Goal: Task Accomplishment & Management: Manage account settings

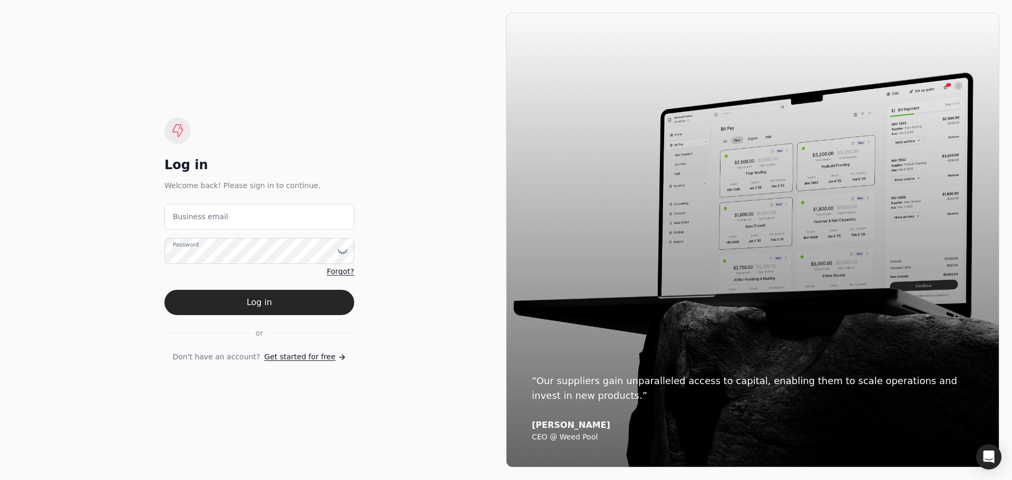
click at [224, 209] on email "Business email" at bounding box center [260, 217] width 190 height 26
type email "[EMAIL_ADDRESS][DOMAIN_NAME]"
click at [165, 290] on button "Log in" at bounding box center [260, 302] width 190 height 25
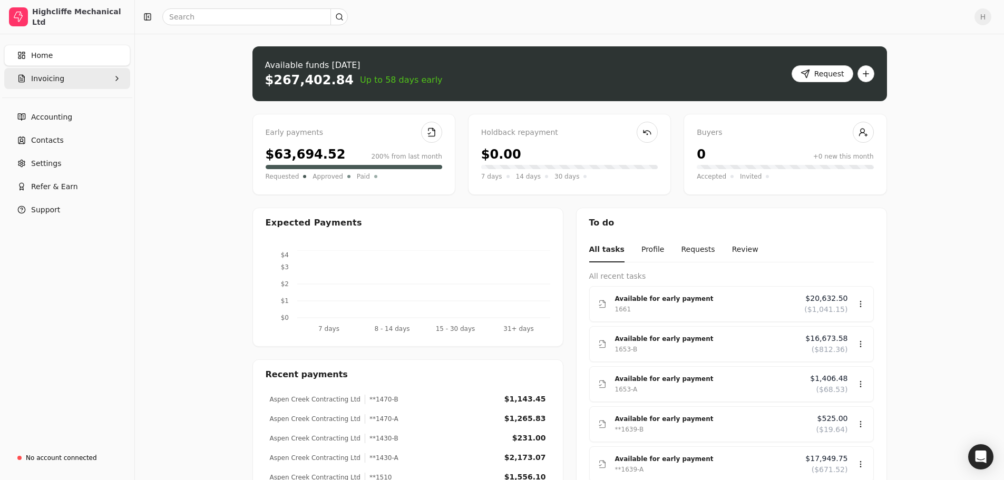
click at [35, 79] on span "Invoicing" at bounding box center [47, 78] width 33 height 11
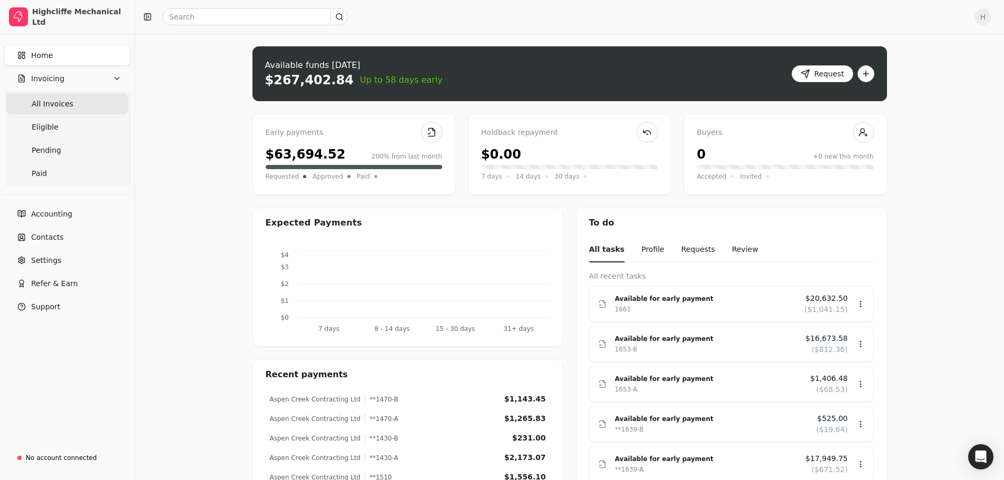
click at [44, 102] on span "All Invoices" at bounding box center [53, 104] width 42 height 11
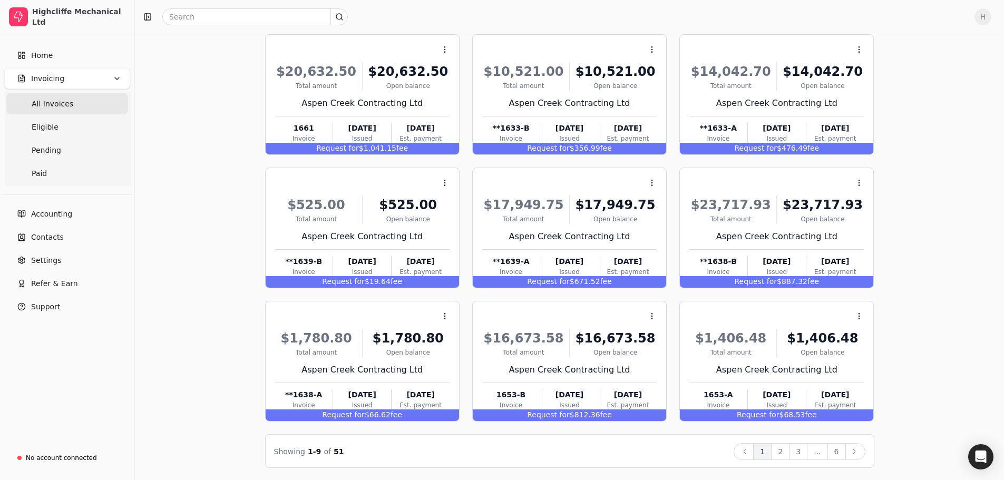
scroll to position [72, 0]
click at [788, 449] on button "2" at bounding box center [780, 451] width 18 height 17
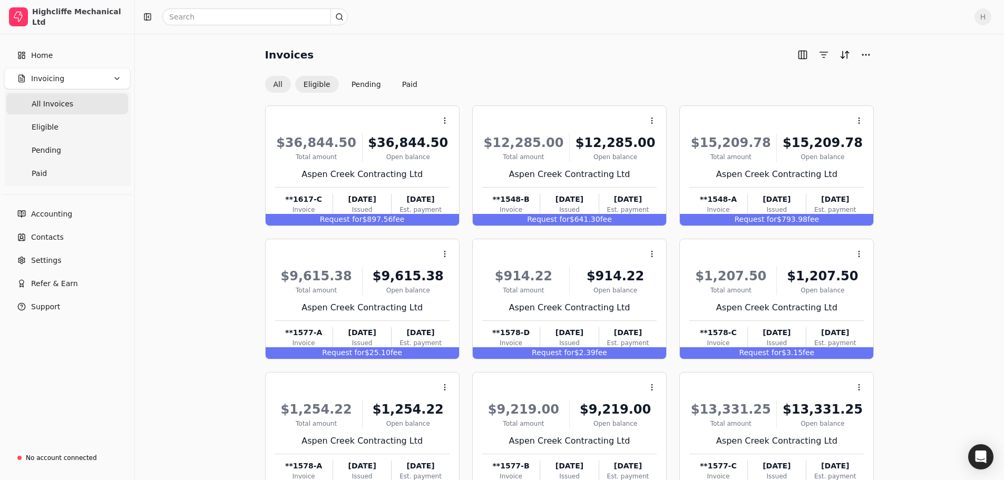
click at [306, 81] on button "Eligible" at bounding box center [317, 84] width 44 height 17
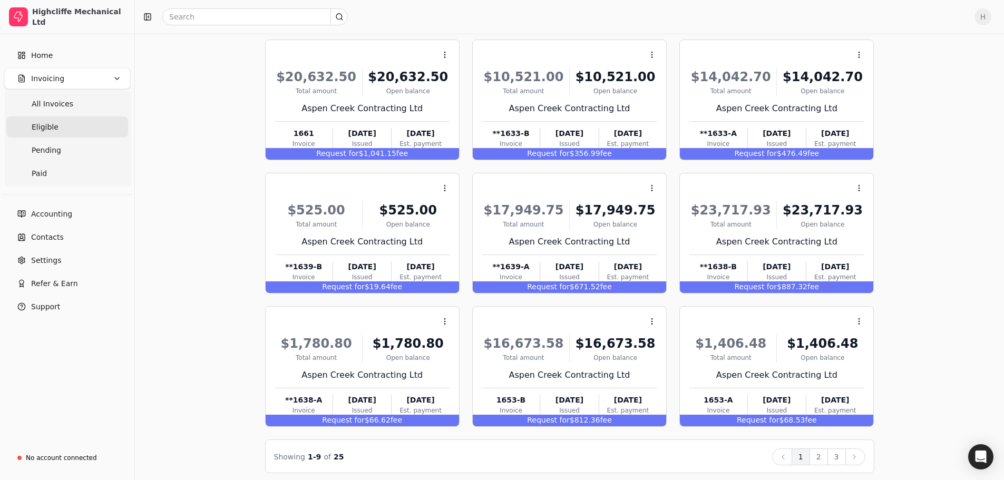
scroll to position [72, 0]
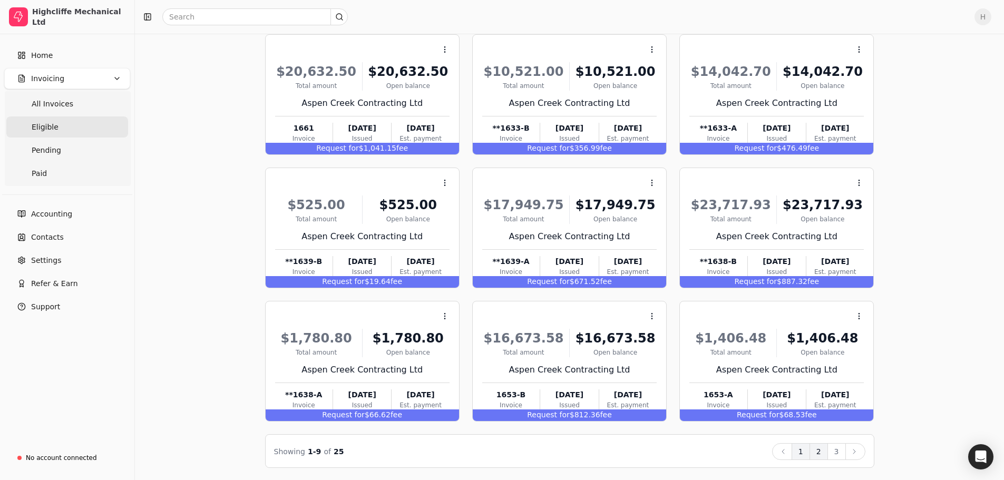
click at [827, 450] on button "2" at bounding box center [819, 451] width 18 height 17
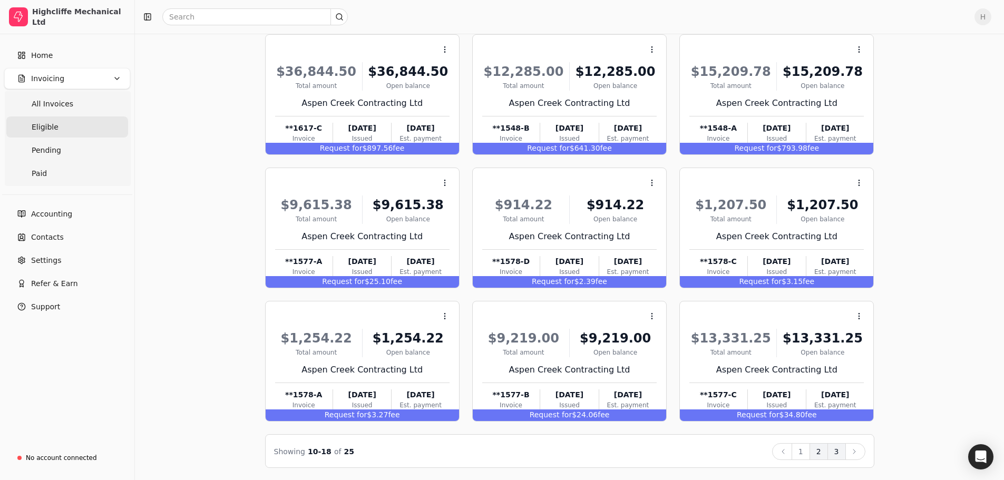
click at [833, 452] on button "3" at bounding box center [837, 451] width 18 height 17
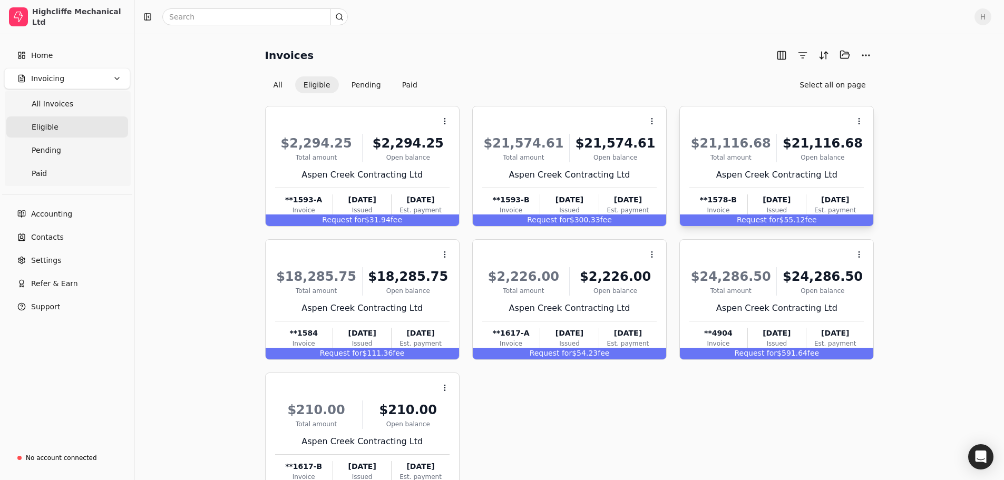
click at [746, 129] on div "Context Menu Button" at bounding box center [776, 121] width 177 height 18
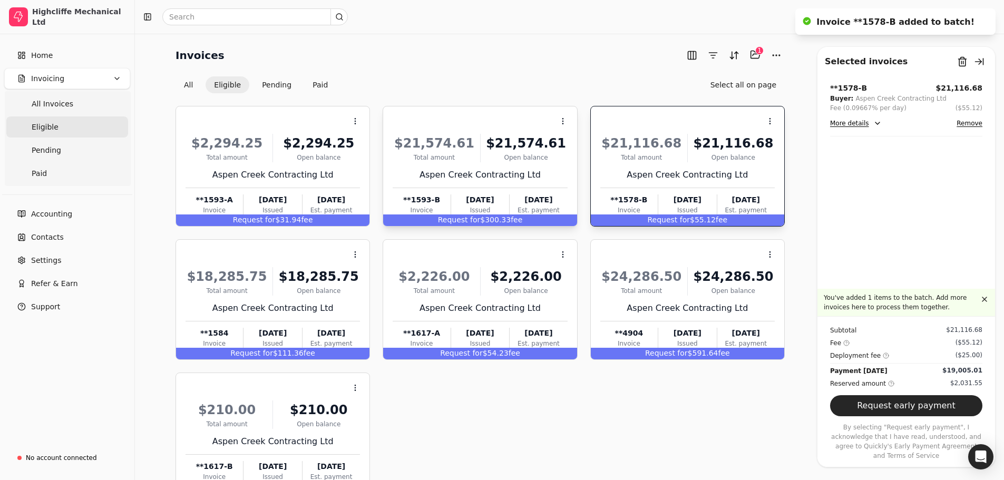
click at [477, 141] on div "$21,574.61 Total amount $21,574.61 Open balance" at bounding box center [480, 148] width 175 height 28
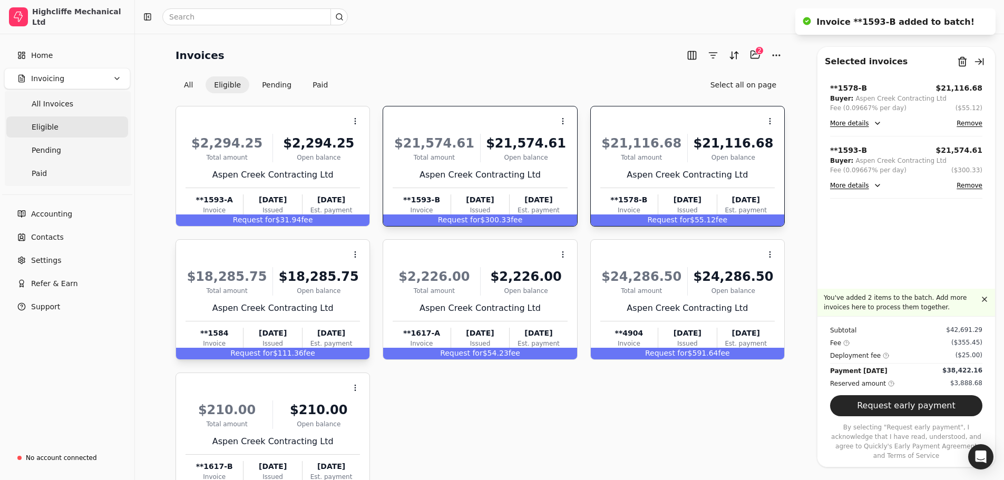
click at [263, 287] on div "Total amount" at bounding box center [227, 290] width 83 height 9
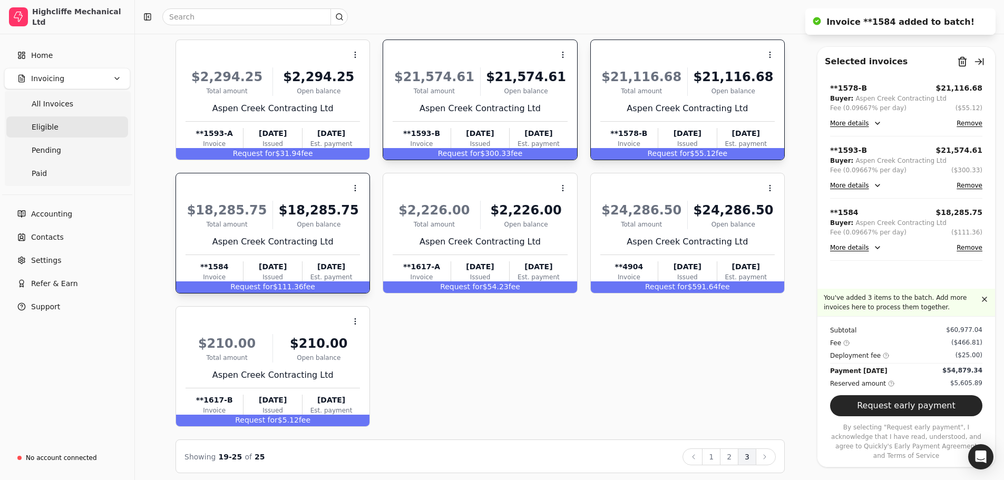
scroll to position [72, 0]
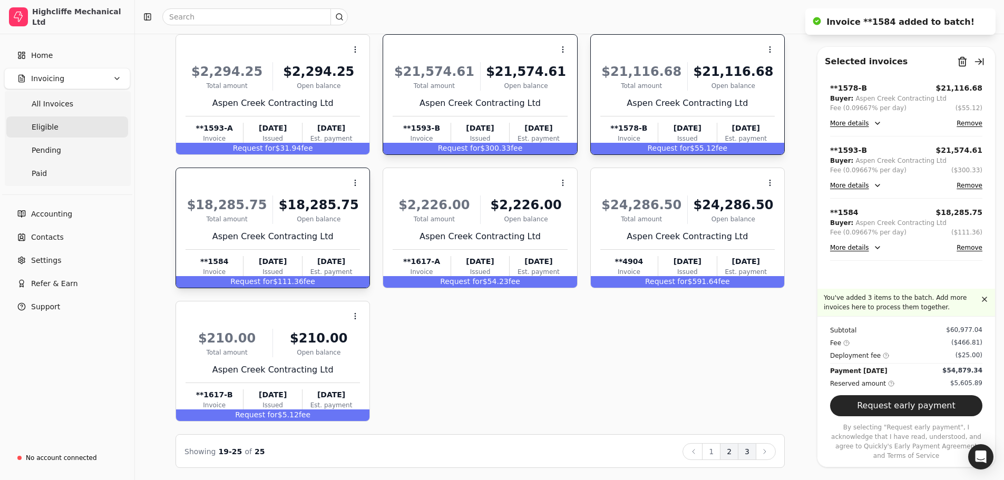
click at [734, 451] on button "2" at bounding box center [729, 451] width 18 height 17
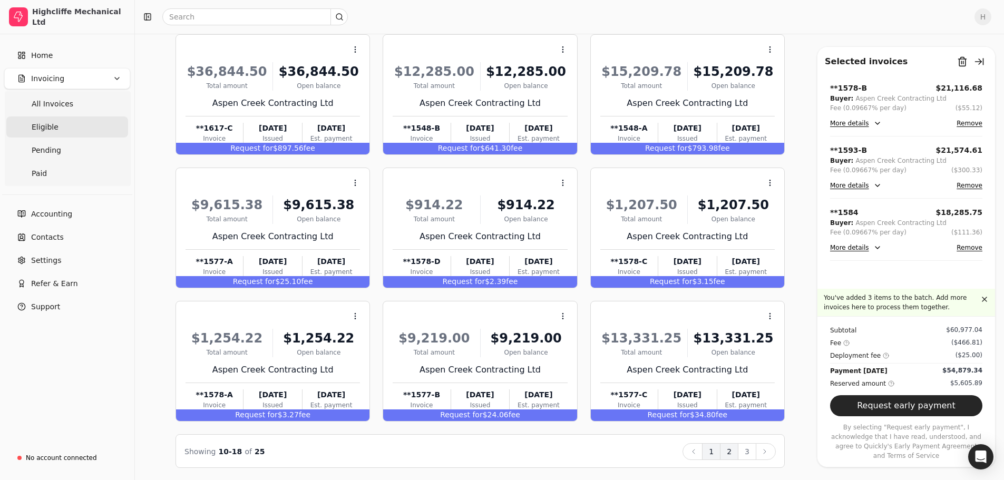
click at [712, 452] on button "1" at bounding box center [711, 451] width 18 height 17
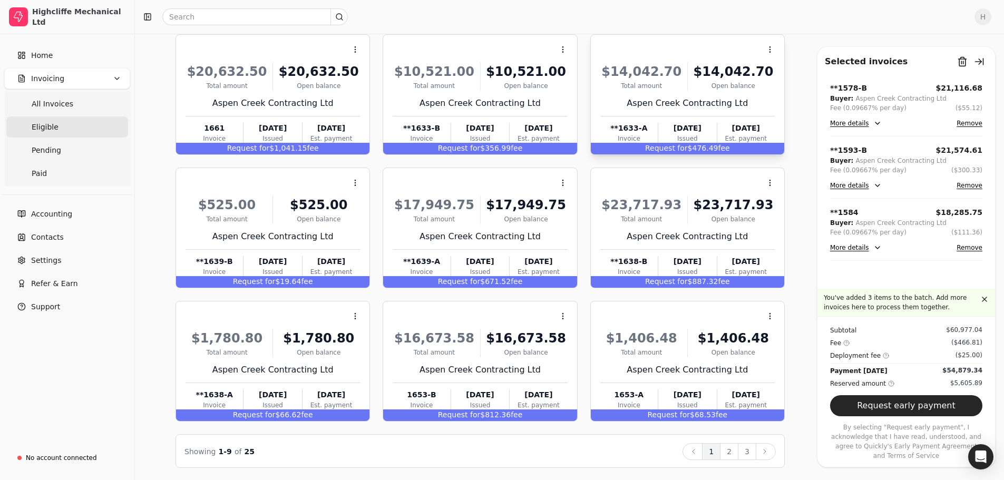
click at [708, 74] on div "$14,042.70" at bounding box center [733, 71] width 83 height 19
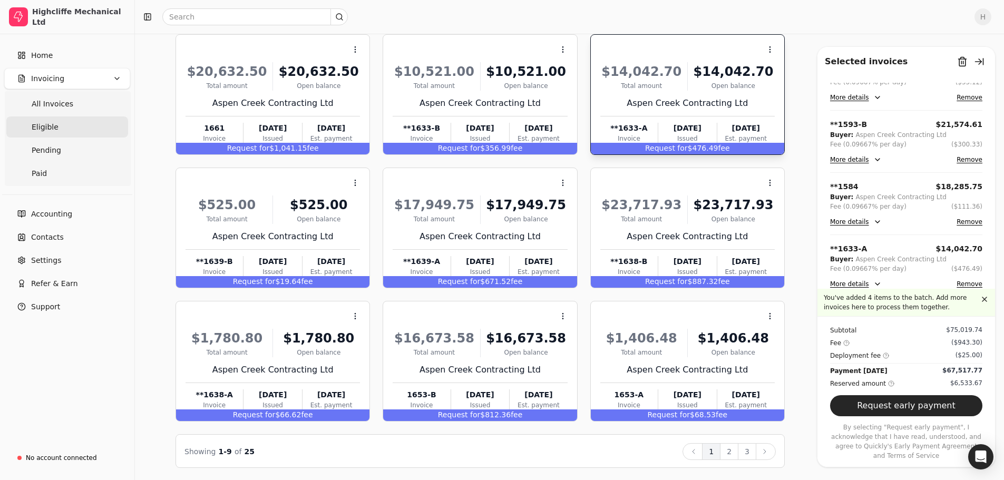
scroll to position [0, 0]
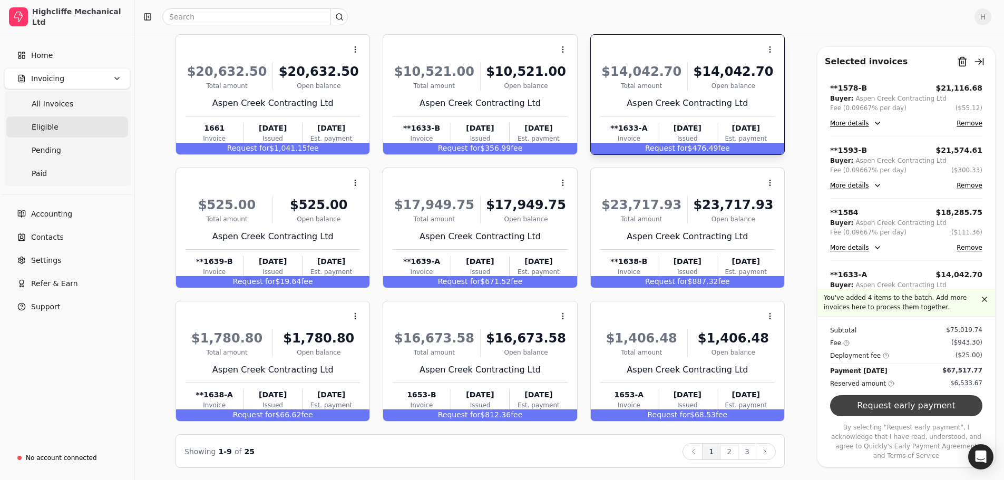
click at [917, 417] on button "Request early payment" at bounding box center [906, 405] width 152 height 21
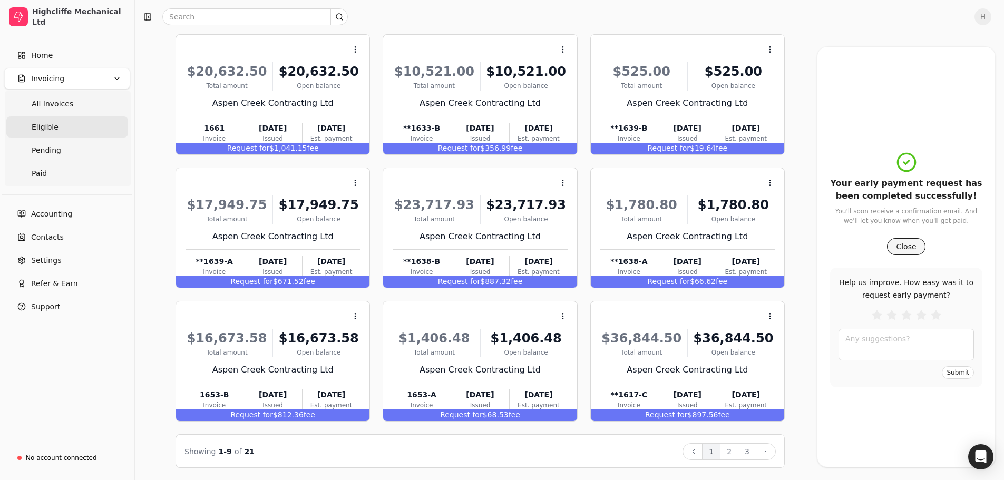
click at [895, 247] on button "Close" at bounding box center [906, 246] width 38 height 17
